Goal: Task Accomplishment & Management: Manage account settings

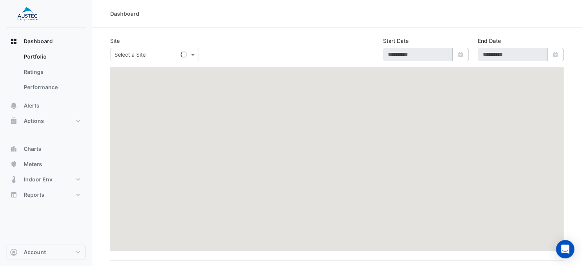
type input "**********"
select select "***"
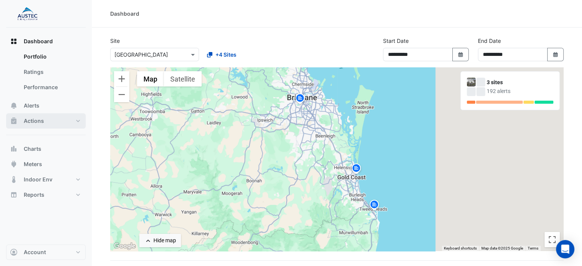
click at [45, 118] on button "Actions" at bounding box center [46, 120] width 80 height 15
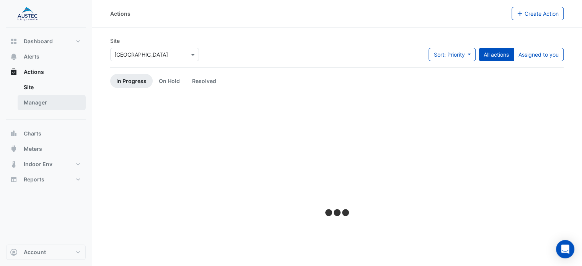
click at [48, 99] on link "Manager" at bounding box center [52, 102] width 68 height 15
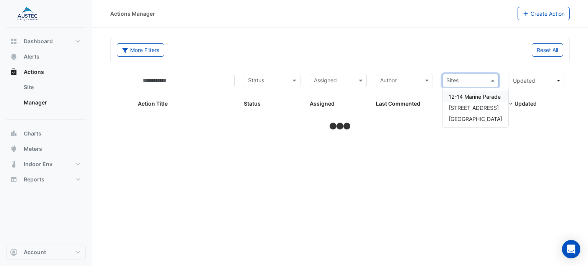
click at [493, 81] on span at bounding box center [494, 80] width 10 height 9
click at [467, 116] on span "[GEOGRAPHIC_DATA]" at bounding box center [476, 119] width 54 height 7
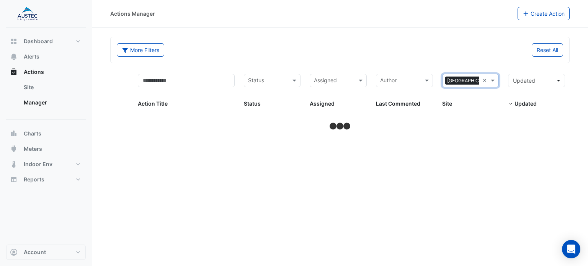
select select "***"
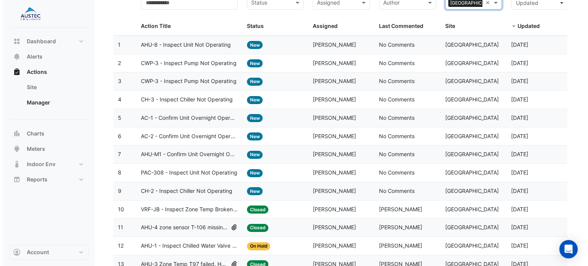
scroll to position [77, 0]
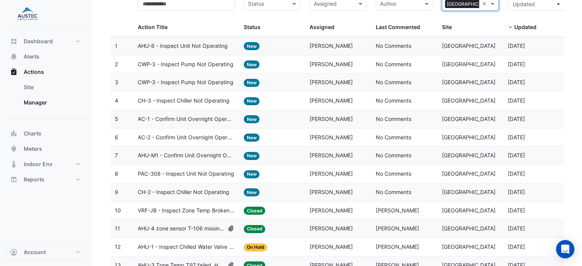
click at [211, 191] on span "CH-2 - Inspect Chiller Not Operating" at bounding box center [183, 192] width 91 height 9
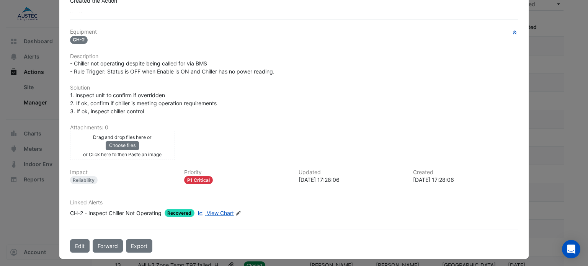
scroll to position [0, 0]
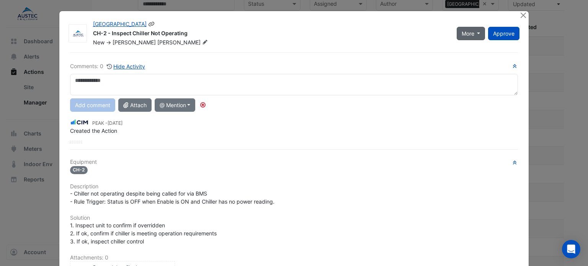
click at [470, 33] on span "More" at bounding box center [468, 33] width 13 height 8
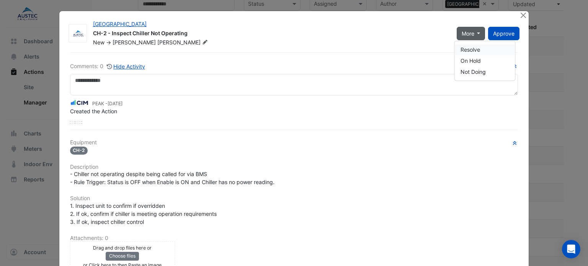
click at [475, 49] on button "Resolve" at bounding box center [484, 49] width 60 height 11
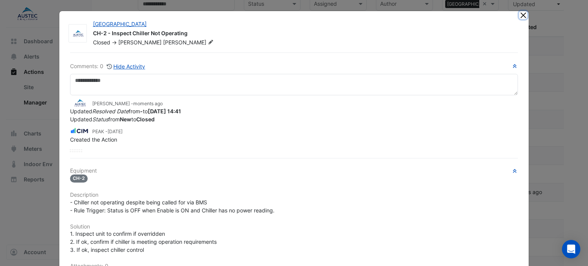
click at [520, 13] on button "Close" at bounding box center [523, 15] width 8 height 8
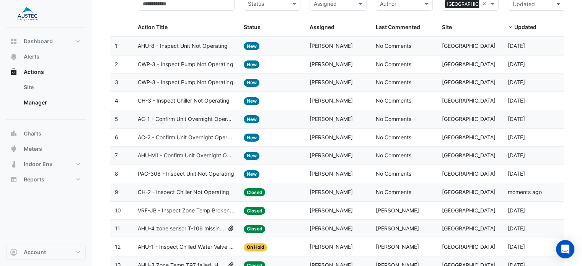
click at [202, 42] on span "AHU-8 - Inspect Unit Not Operating" at bounding box center [183, 46] width 90 height 9
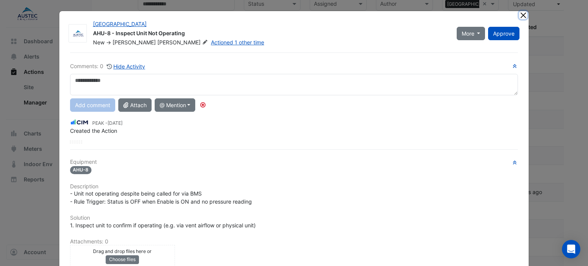
drag, startPoint x: 520, startPoint y: 15, endPoint x: 516, endPoint y: 17, distance: 4.3
click at [520, 15] on button "Close" at bounding box center [523, 15] width 8 height 8
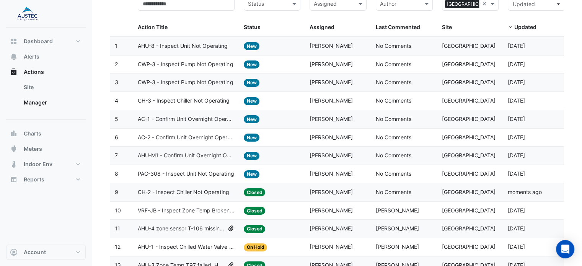
click at [185, 98] on span "CH-3 - Inspect Chiller Not Operating" at bounding box center [184, 100] width 92 height 9
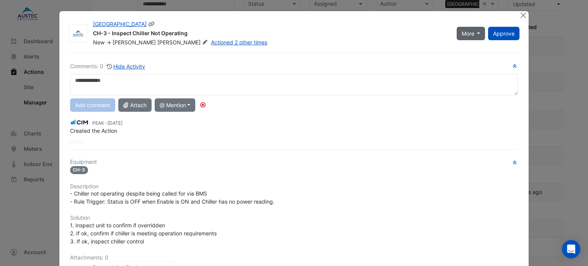
click at [465, 33] on span "More" at bounding box center [468, 33] width 13 height 8
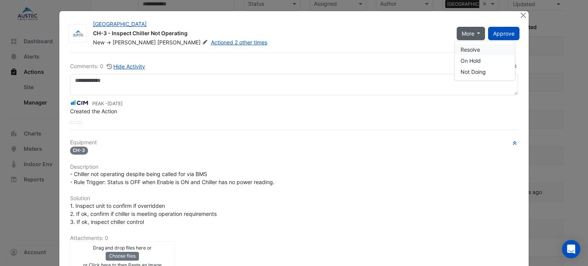
click at [473, 49] on button "Resolve" at bounding box center [484, 49] width 60 height 11
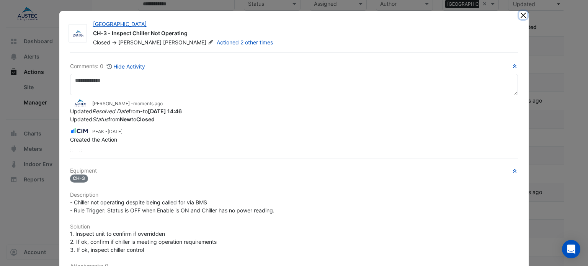
click at [519, 17] on button "Close" at bounding box center [523, 15] width 8 height 8
